Goal: Use online tool/utility: Use online tool/utility

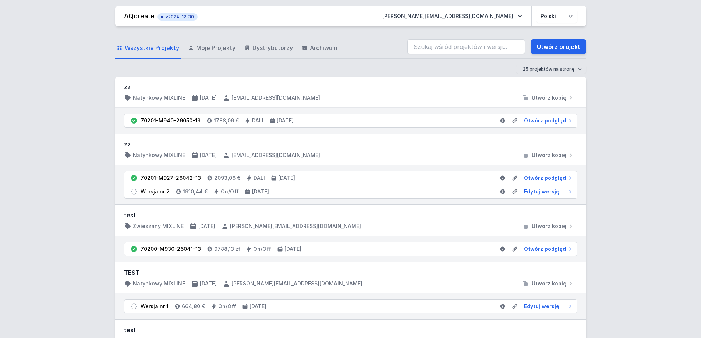
click at [462, 44] on input "search" at bounding box center [466, 46] width 118 height 15
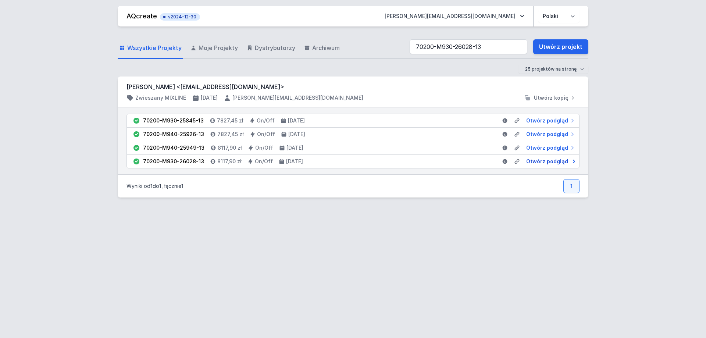
type input "70200-M930-26028-13"
click at [547, 160] on span "Otwórz podgląd" at bounding box center [547, 161] width 42 height 7
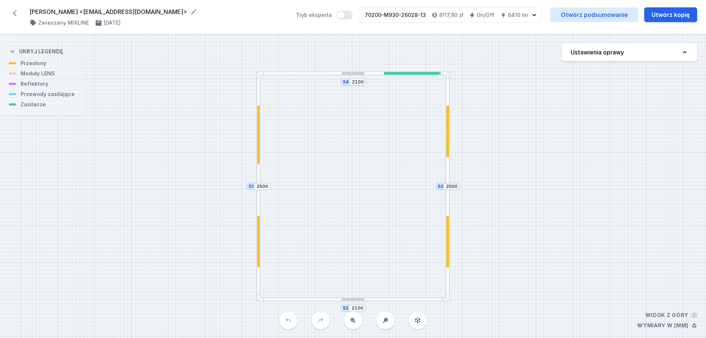
click at [535, 149] on div "S4 2100 S3 2500 S2 2100 S1 2500" at bounding box center [353, 186] width 706 height 303
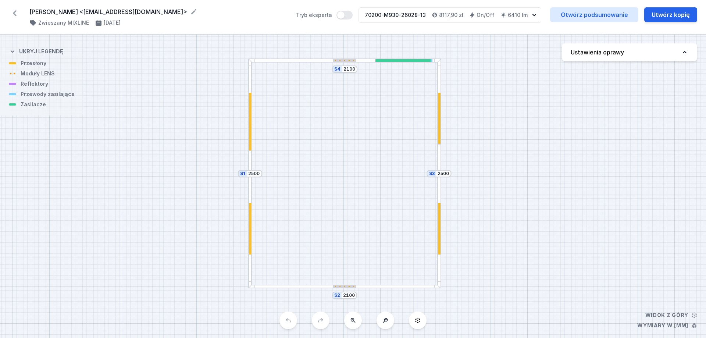
drag, startPoint x: 534, startPoint y: 150, endPoint x: 526, endPoint y: 138, distance: 15.4
click at [526, 138] on div "S4 2100 S3 2500 S2 2100 S1 2500" at bounding box center [353, 186] width 706 height 303
click at [473, 105] on div "S4 2100 S3 2500 S2 2100 S1 2500" at bounding box center [353, 186] width 706 height 303
click at [341, 287] on div "S4 2100 S3 2500 S2 2100 S1 2500" at bounding box center [353, 186] width 706 height 303
click at [343, 281] on div "S4 2100 S3 2500 S2 2100 S1 2500" at bounding box center [353, 186] width 706 height 303
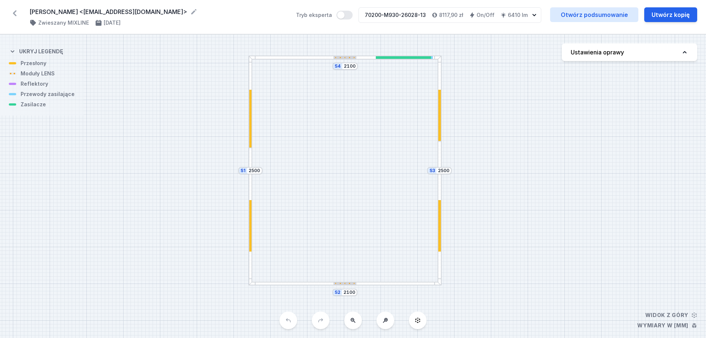
click at [344, 283] on div at bounding box center [345, 283] width 23 height 3
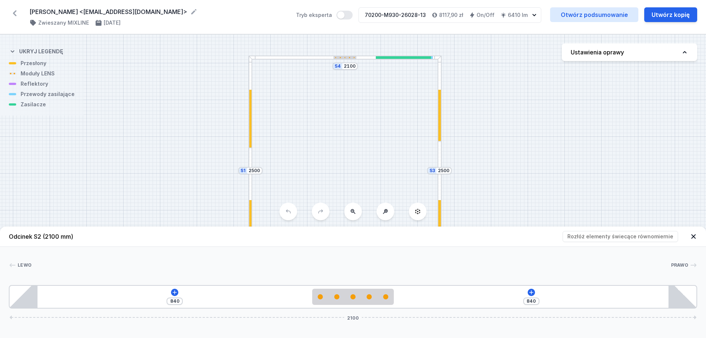
click at [252, 143] on div at bounding box center [251, 147] width 4 height 11
click at [251, 143] on div at bounding box center [250, 145] width 3 height 6
click at [248, 143] on div "S4 2100 S3 2500 S2 2100 S1 2500" at bounding box center [353, 186] width 706 height 303
click at [250, 143] on div at bounding box center [250, 145] width 3 height 6
click at [253, 143] on div "S4 2100 S3 2500 S2 2100 S1 2500" at bounding box center [353, 186] width 706 height 303
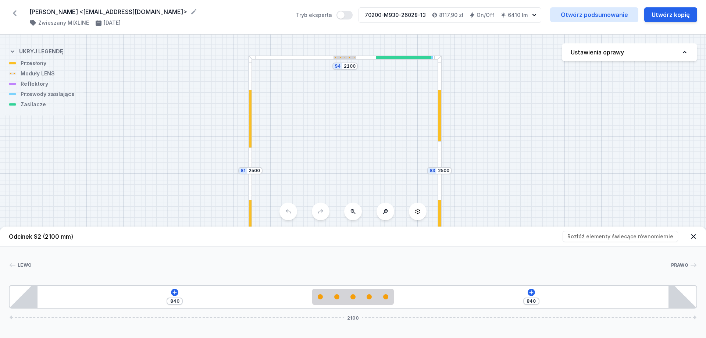
drag, startPoint x: 298, startPoint y: 125, endPoint x: 310, endPoint y: 107, distance: 22.0
click at [319, 102] on div "S4 2100 S3 2500 S2 2100 S1 2500" at bounding box center [353, 186] width 706 height 303
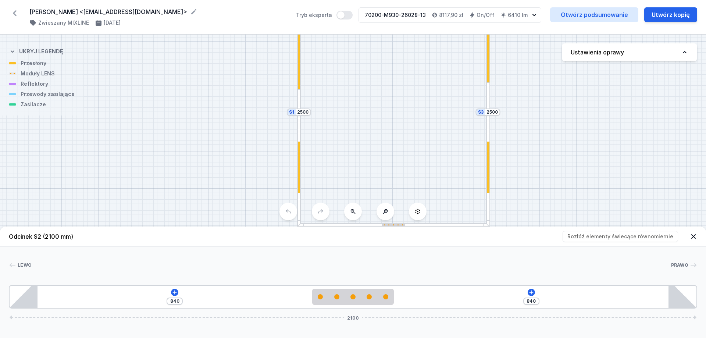
click at [694, 236] on icon at bounding box center [693, 236] width 4 height 4
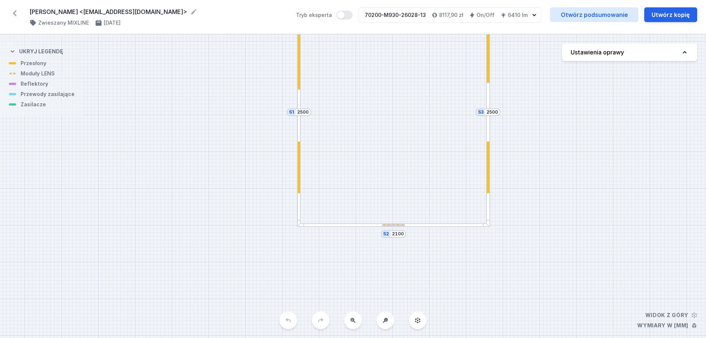
click at [299, 175] on div at bounding box center [299, 167] width 3 height 51
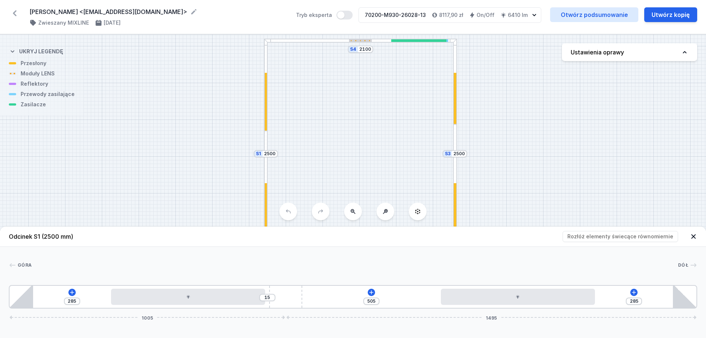
drag, startPoint x: 458, startPoint y: 121, endPoint x: 427, endPoint y: 86, distance: 46.3
click at [426, 88] on div "S4 2100 S3 2500 S2 2100 S1 2500" at bounding box center [353, 186] width 706 height 303
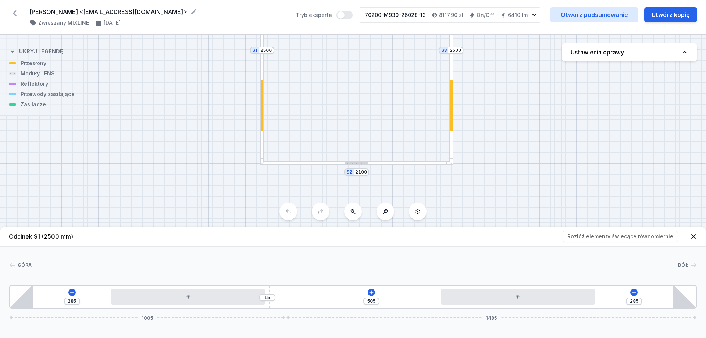
drag, startPoint x: 428, startPoint y: 162, endPoint x: 436, endPoint y: 238, distance: 76.9
click at [438, 238] on div "S4 2100 S3 2500 S2 2100 S1 2500 Odcinek S1 (2500 mm) Rozłóż elementy świecące r…" at bounding box center [353, 186] width 706 height 303
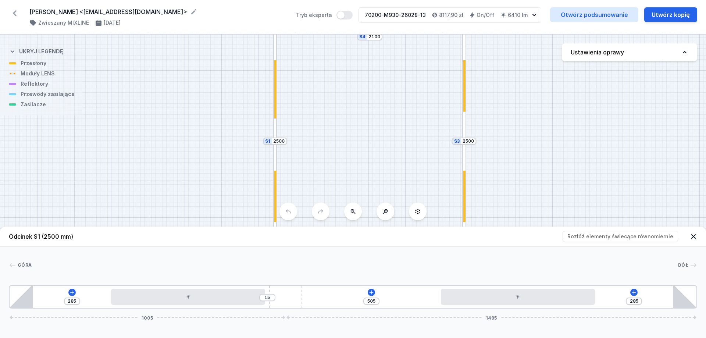
drag, startPoint x: 407, startPoint y: 177, endPoint x: 402, endPoint y: 114, distance: 62.7
click at [402, 114] on div "S4 2100 S3 2500 S2 2100 S1 2500" at bounding box center [353, 186] width 706 height 303
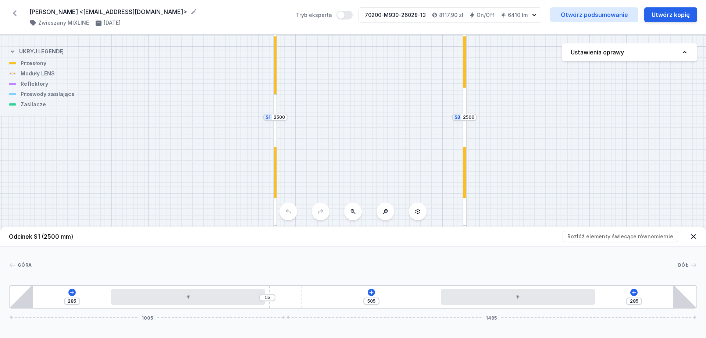
drag, startPoint x: 409, startPoint y: 119, endPoint x: 403, endPoint y: 70, distance: 49.6
click at [404, 70] on div "S4 2100 S3 2500 S2 2100 S1 2500" at bounding box center [353, 186] width 706 height 303
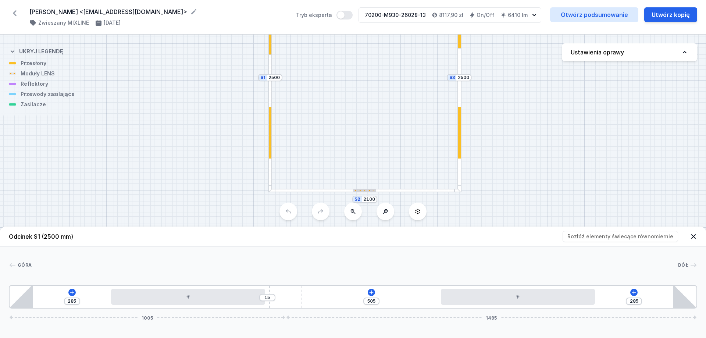
click at [403, 70] on div "S4 2100 S3 2500 S2 2100 S1 2500" at bounding box center [353, 186] width 706 height 303
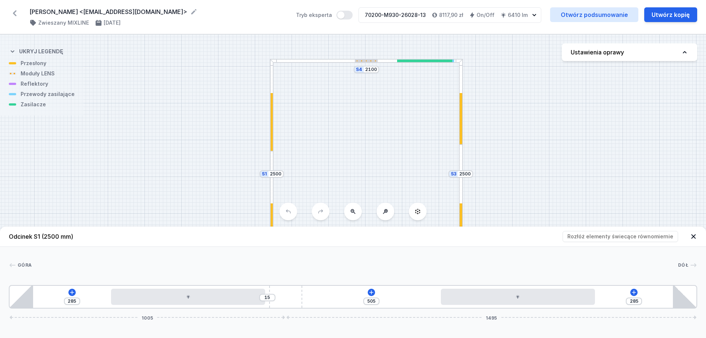
drag, startPoint x: 442, startPoint y: 111, endPoint x: 432, endPoint y: 210, distance: 99.0
click at [440, 223] on div "S4 2100 S3 2500 S2 2100 S1 2500" at bounding box center [353, 186] width 706 height 303
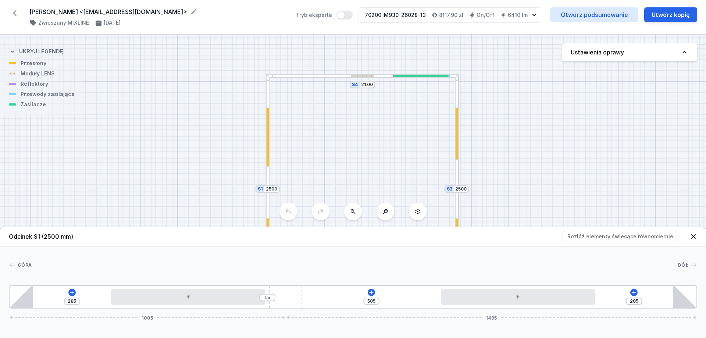
click at [424, 76] on div at bounding box center [435, 76] width 28 height 3
type input "10"
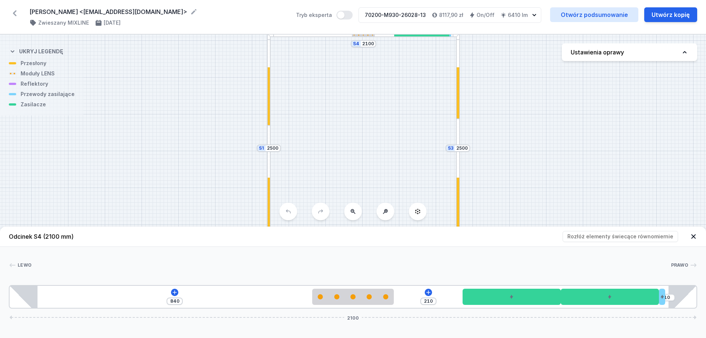
drag, startPoint x: 326, startPoint y: 108, endPoint x: 326, endPoint y: 171, distance: 62.5
click at [329, 56] on div "S4 2100 S3 2500 S2 2100 S1 2500" at bounding box center [353, 186] width 706 height 303
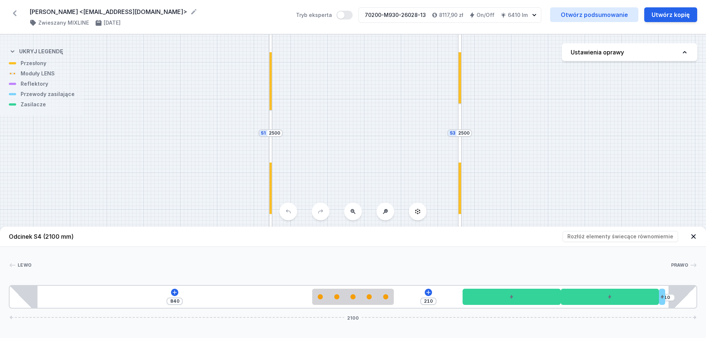
drag, startPoint x: 326, startPoint y: 171, endPoint x: 327, endPoint y: 103, distance: 67.7
click at [328, 105] on div "S4 2100 S3 2500 S2 2100 S1 2500" at bounding box center [353, 186] width 706 height 303
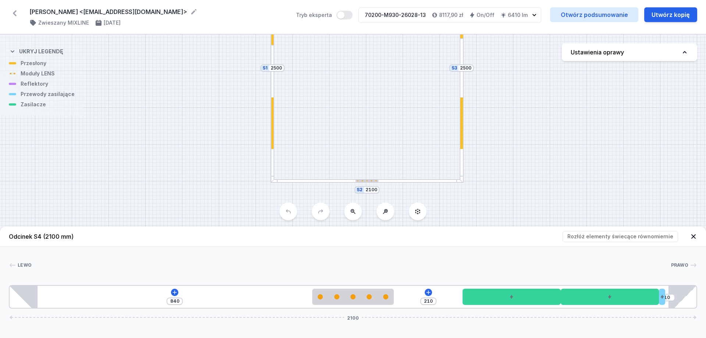
click at [694, 235] on icon at bounding box center [693, 236] width 7 height 7
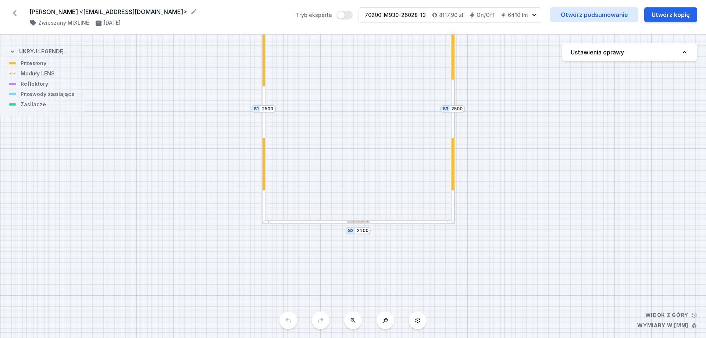
drag, startPoint x: 523, startPoint y: 128, endPoint x: 514, endPoint y: 169, distance: 41.8
click at [514, 169] on div "S4 2100 S3 2500 S2 2100 S1 2500" at bounding box center [353, 186] width 706 height 303
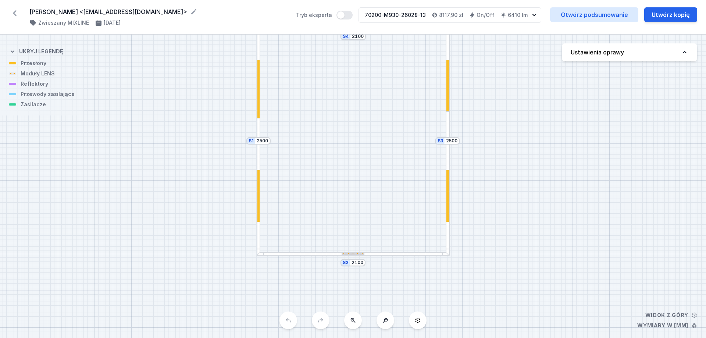
drag, startPoint x: 509, startPoint y: 154, endPoint x: 507, endPoint y: 145, distance: 9.1
click at [508, 156] on div "S4 2100 S3 2500 S2 2100 S1 2500" at bounding box center [353, 186] width 706 height 303
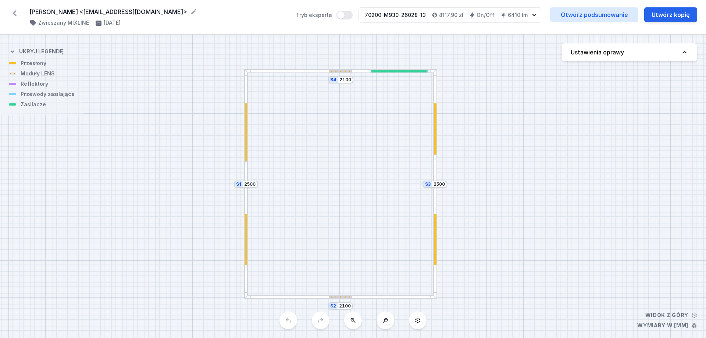
drag, startPoint x: 509, startPoint y: 115, endPoint x: 492, endPoint y: 158, distance: 45.8
click at [493, 158] on div "S4 2100 S3 2500 S2 2100 S1 2500" at bounding box center [353, 186] width 706 height 303
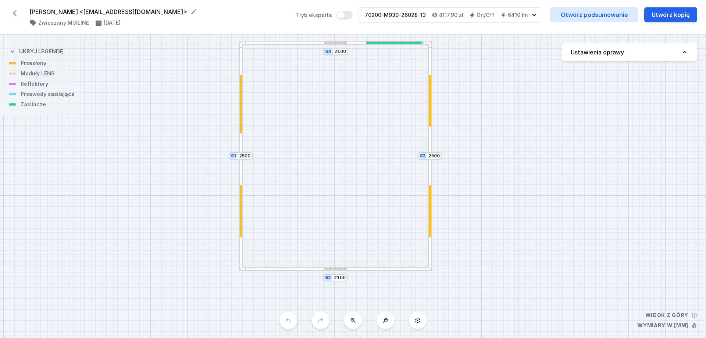
drag, startPoint x: 480, startPoint y: 139, endPoint x: 478, endPoint y: 111, distance: 28.0
click at [478, 111] on div "S4 2100 S3 2500 S2 2100 S1 2500" at bounding box center [353, 186] width 706 height 303
drag, startPoint x: 480, startPoint y: 117, endPoint x: 462, endPoint y: 125, distance: 20.6
click at [472, 122] on div "S4 2100 S3 2500 S2 2100 S1 2500" at bounding box center [353, 186] width 706 height 303
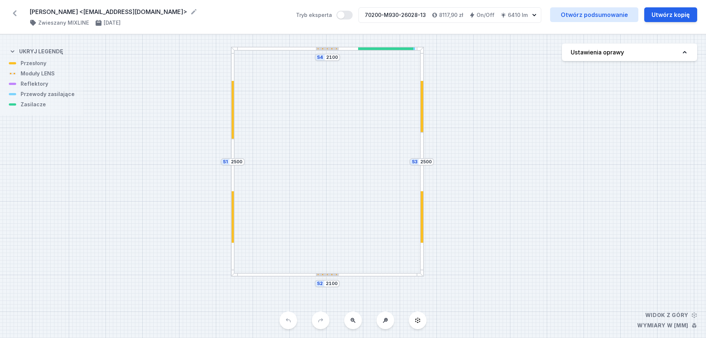
click at [295, 176] on div "S4 2100 S3 2500 S2 2100 S1 2500" at bounding box center [353, 186] width 706 height 303
click at [342, 52] on div "S4 2100 S3 2500 S2 2100 S1 2500" at bounding box center [353, 186] width 706 height 303
drag, startPoint x: 339, startPoint y: 51, endPoint x: 339, endPoint y: 56, distance: 5.5
click at [339, 51] on div "S4 2100 S3 2500 S2 2100 S1 2500" at bounding box center [353, 186] width 706 height 303
click at [334, 50] on div at bounding box center [327, 48] width 23 height 3
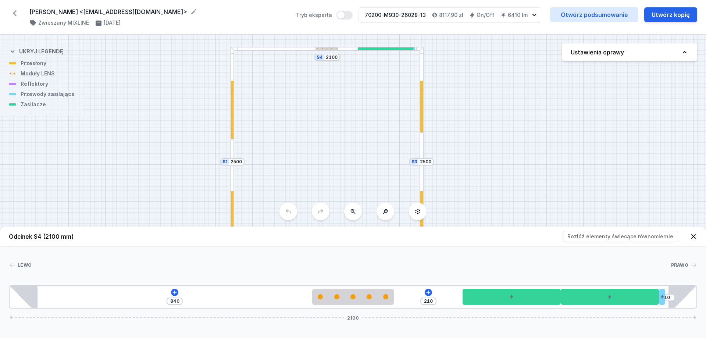
click at [334, 50] on div at bounding box center [327, 48] width 23 height 3
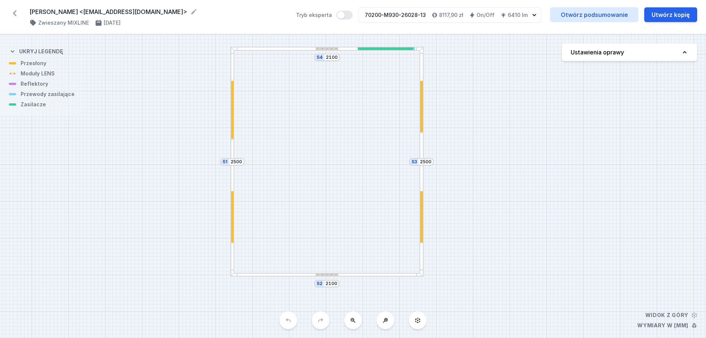
click at [334, 50] on div at bounding box center [327, 48] width 23 height 3
